Goal: Understand process/instructions: Learn how to perform a task or action

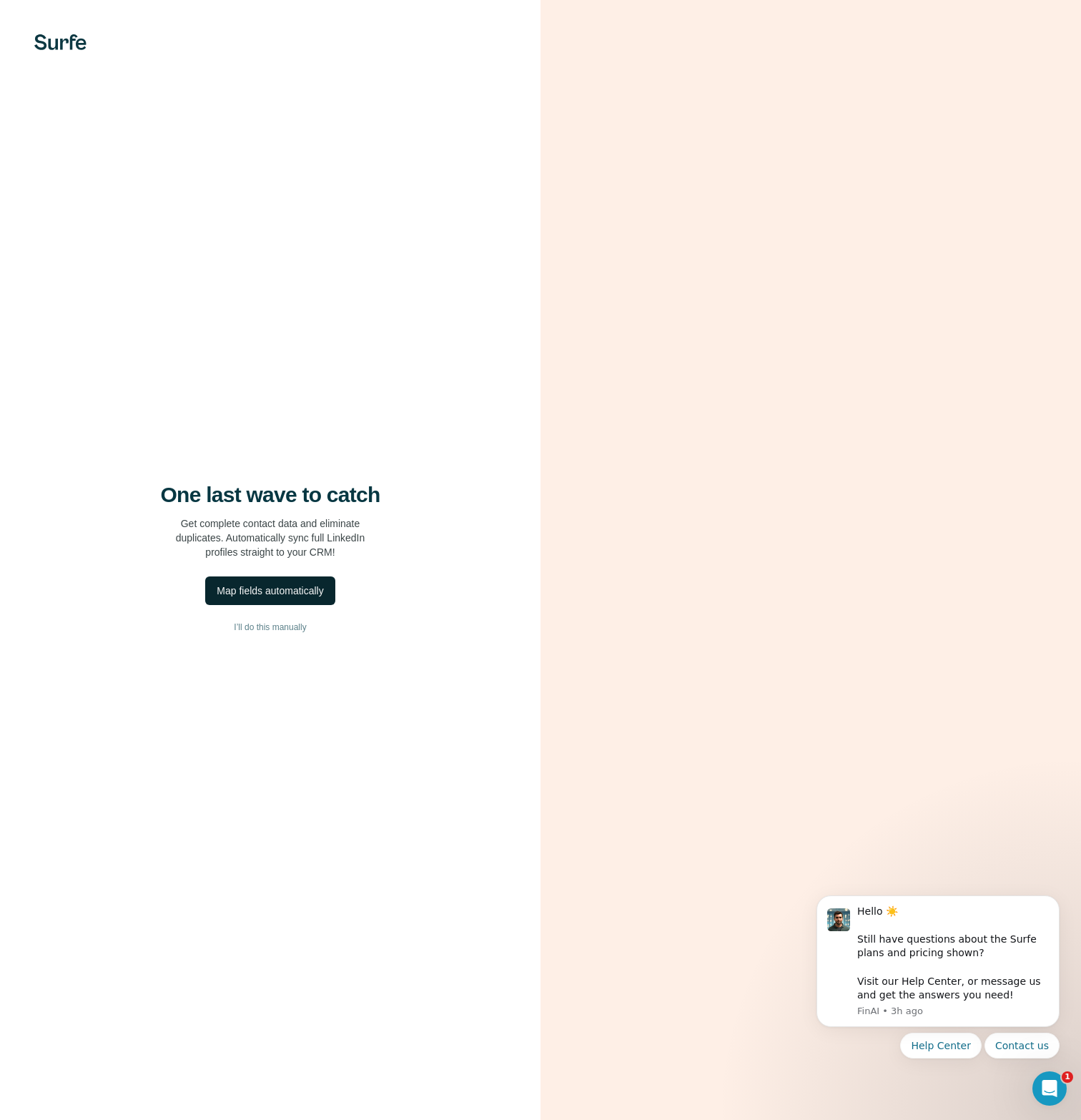
click at [272, 590] on div "Map fields automatically" at bounding box center [269, 590] width 106 height 14
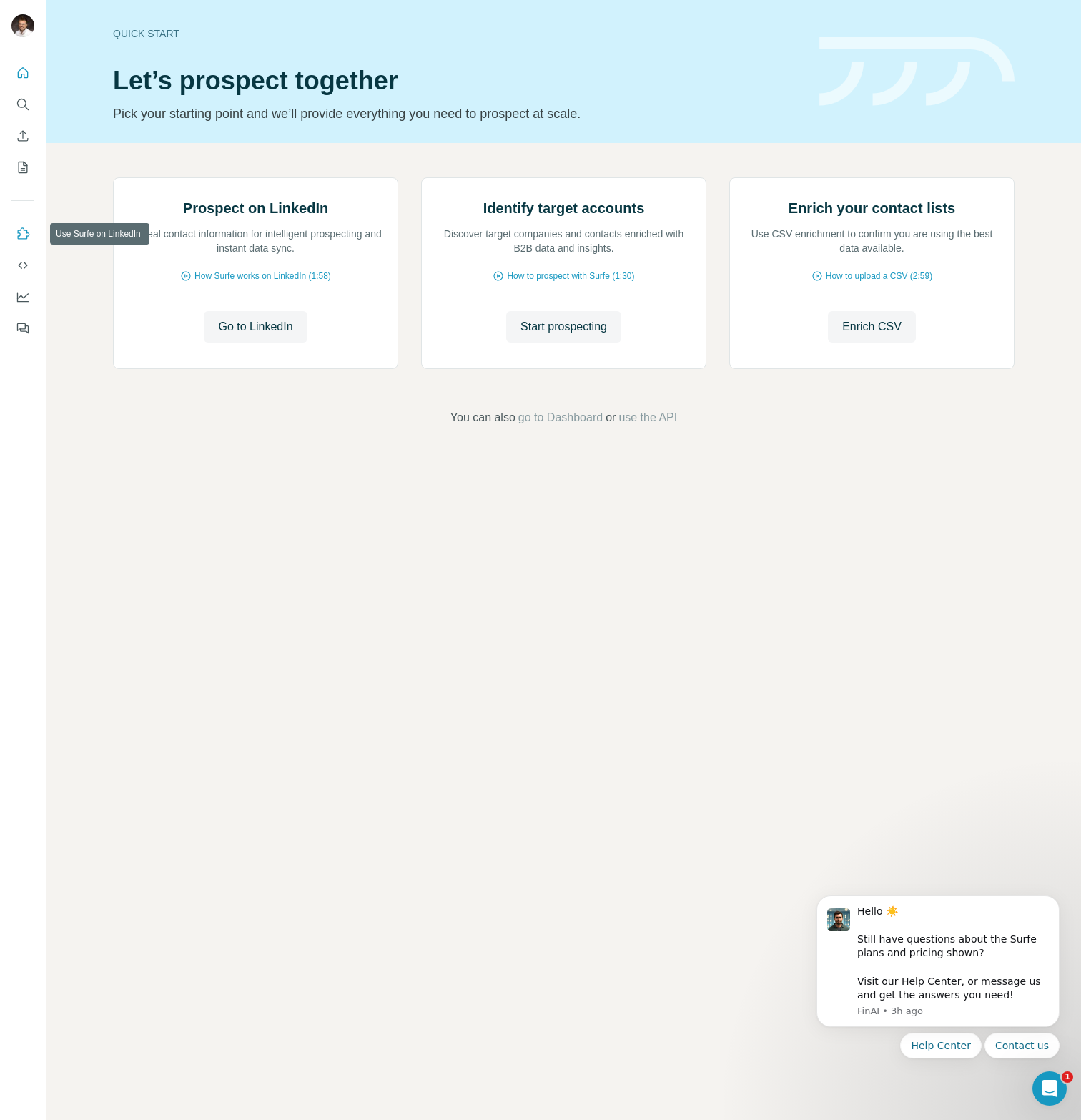
click at [22, 235] on icon "Use Surfe on LinkedIn" at bounding box center [23, 234] width 14 height 14
